Goal: Transaction & Acquisition: Purchase product/service

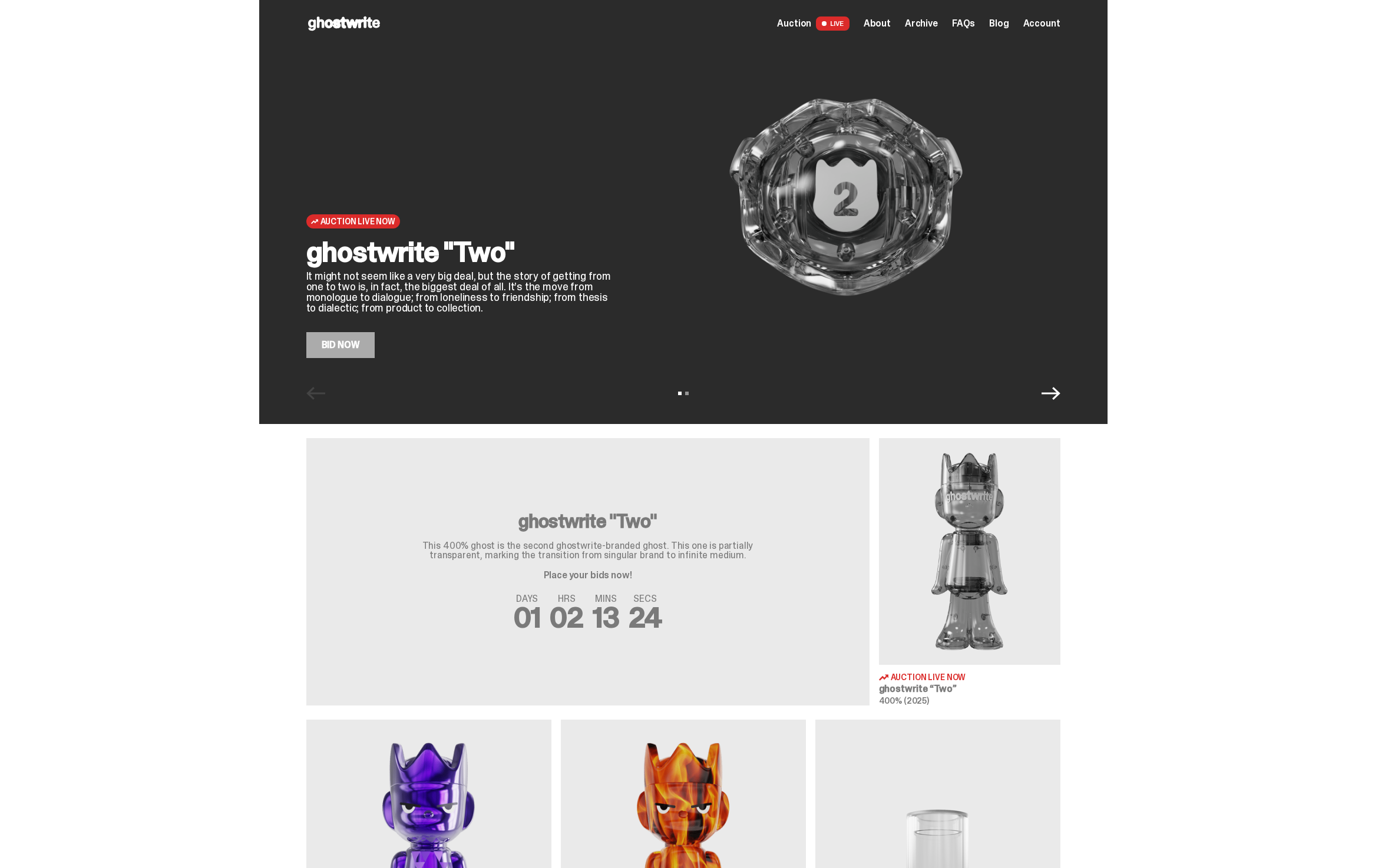
click at [360, 325] on div "ghostwrite "Two" It might not seem like a very big deal, but the story of getti…" at bounding box center [460, 298] width 307 height 120
click at [351, 358] on link "Bid Now" at bounding box center [341, 345] width 69 height 26
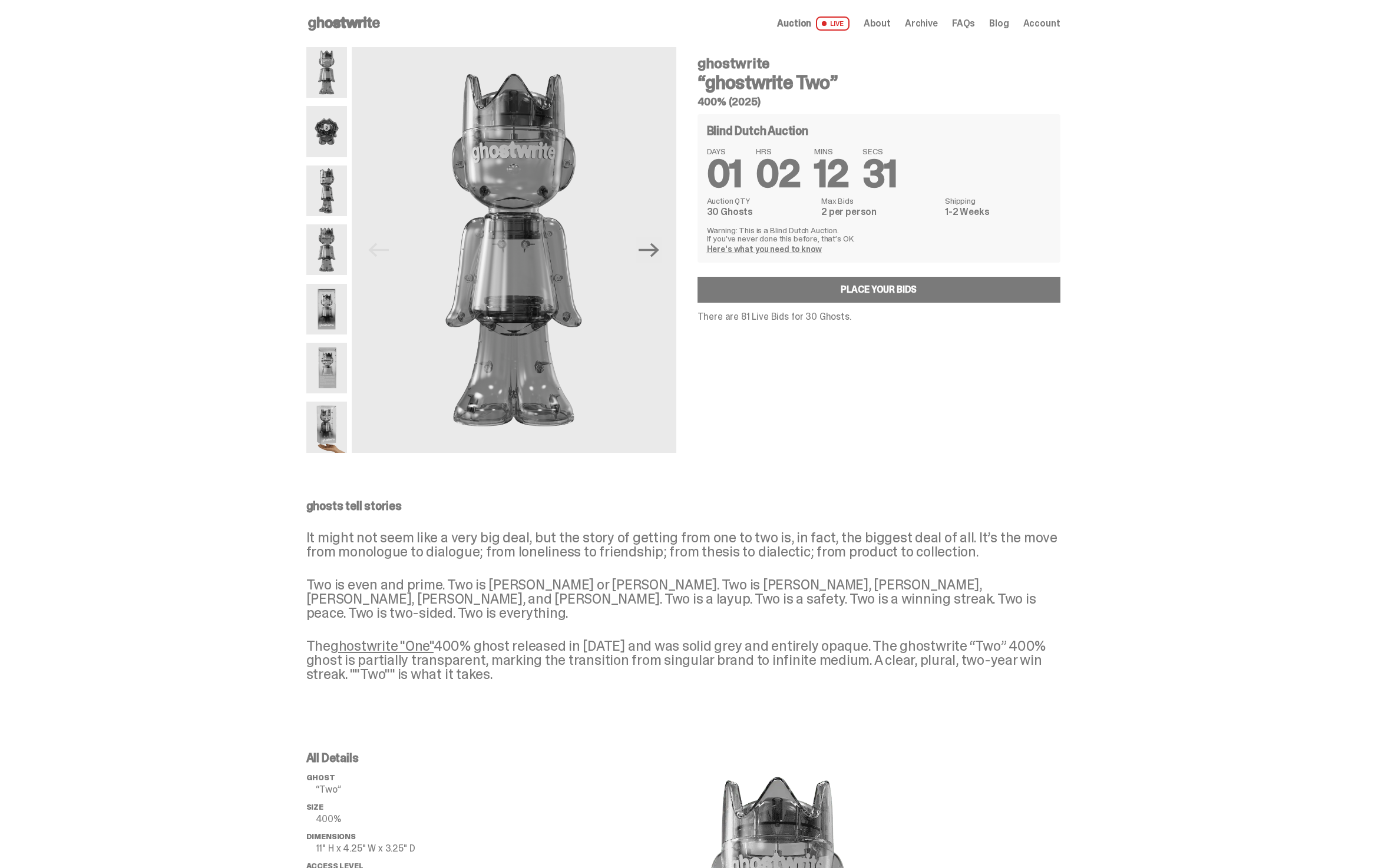
click at [342, 133] on img at bounding box center [327, 131] width 41 height 51
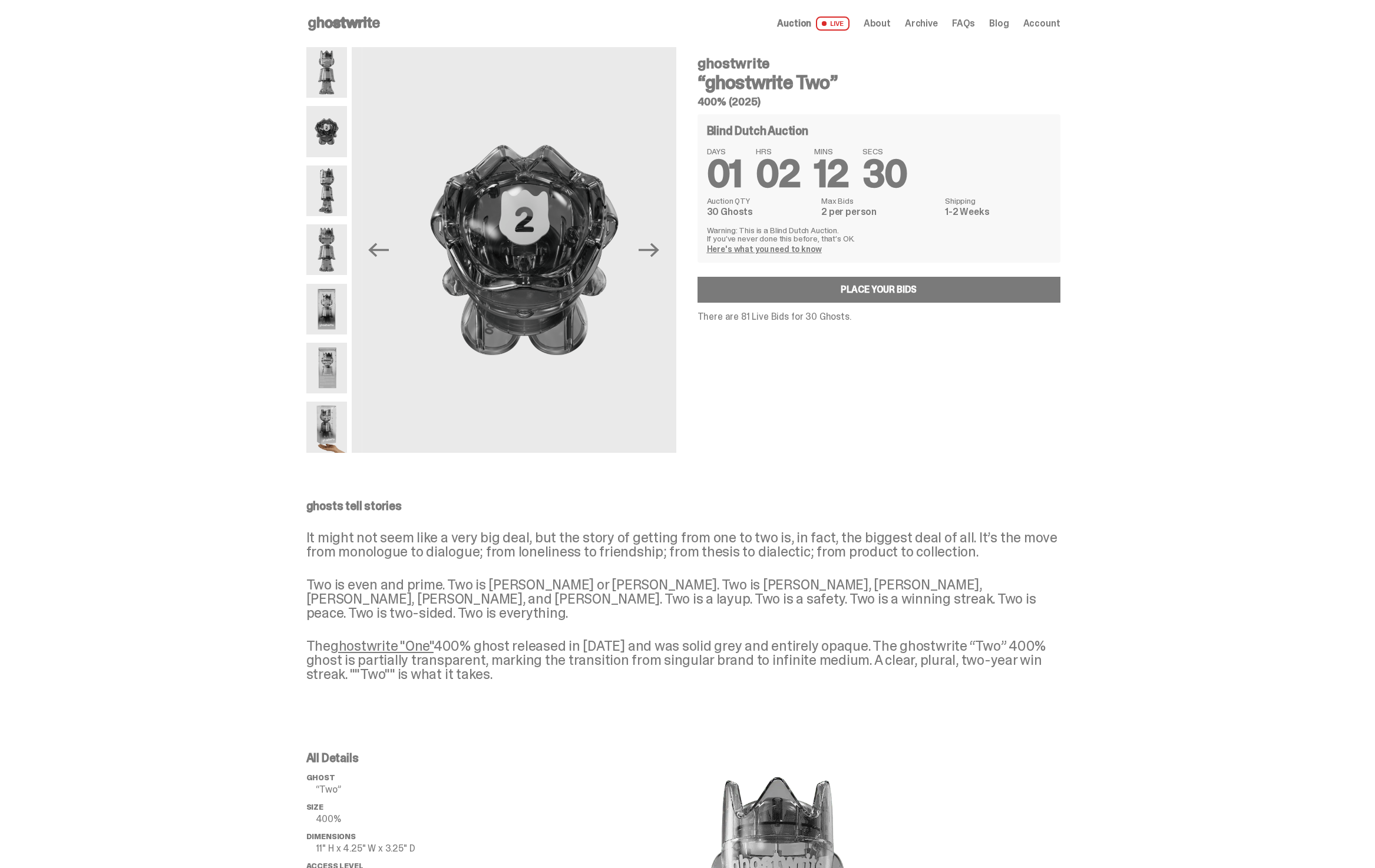
click at [339, 199] on img at bounding box center [327, 191] width 41 height 51
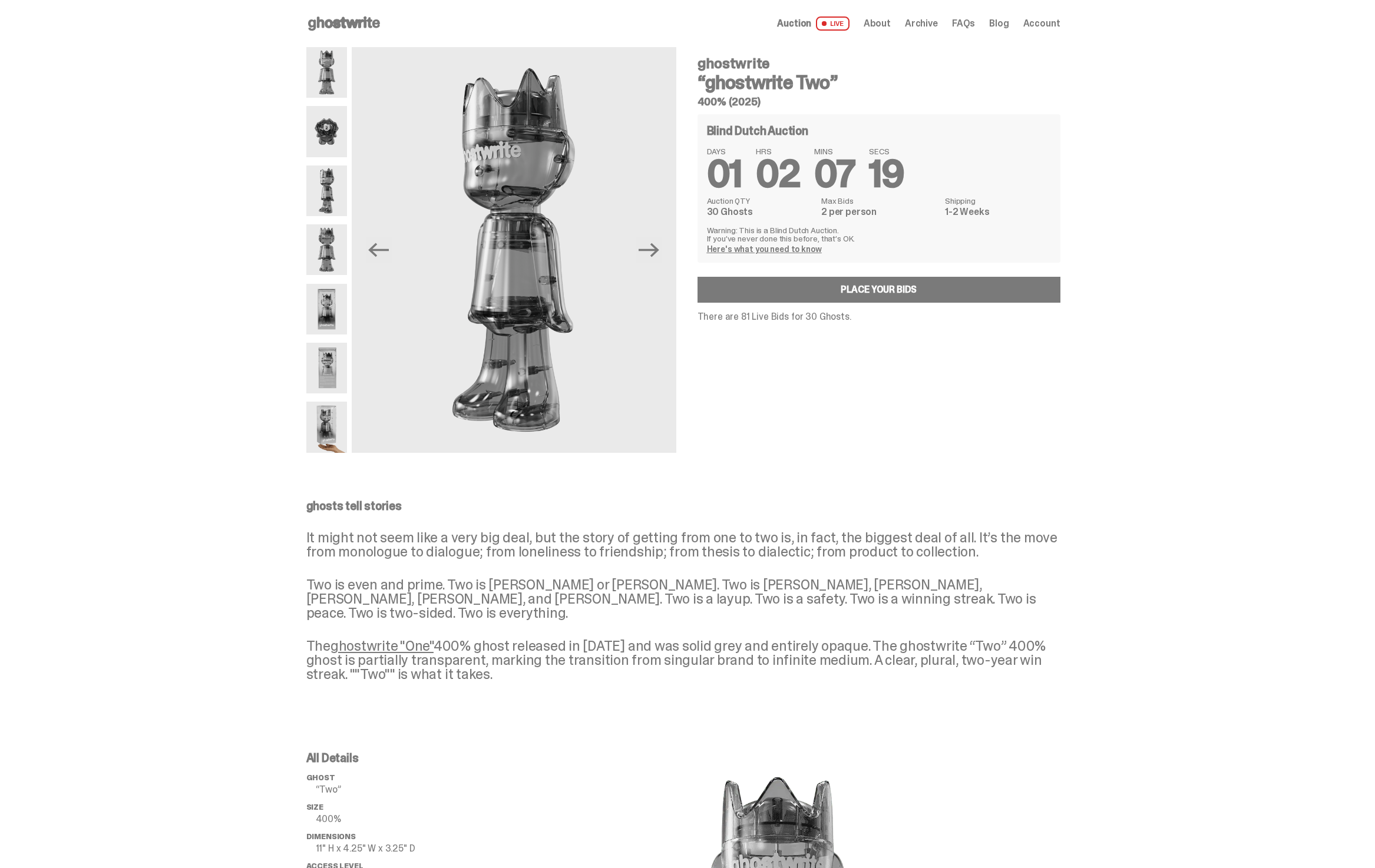
click at [805, 20] on span "Auction" at bounding box center [793, 23] width 34 height 9
